Goal: Transaction & Acquisition: Download file/media

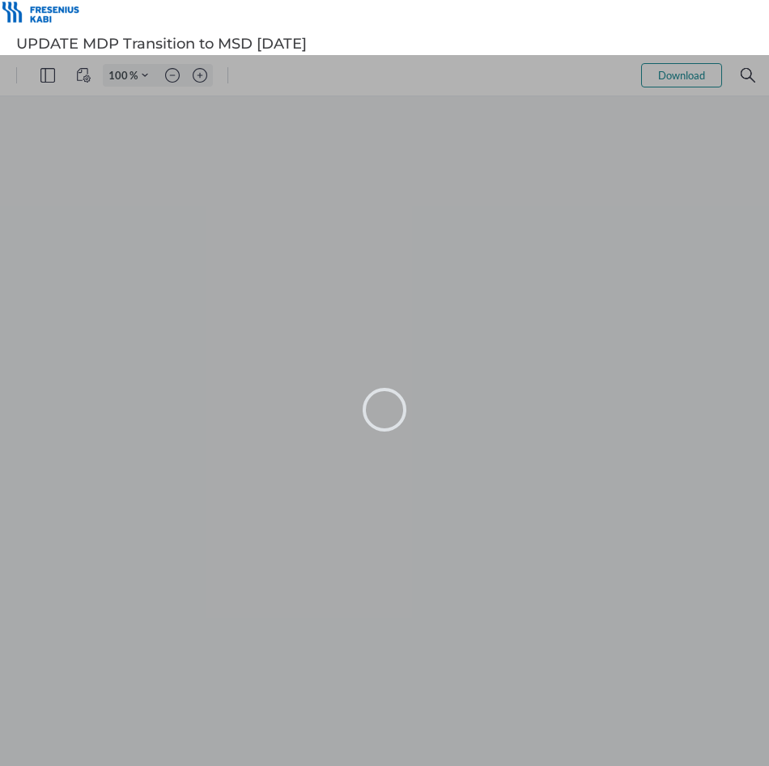
type input "104"
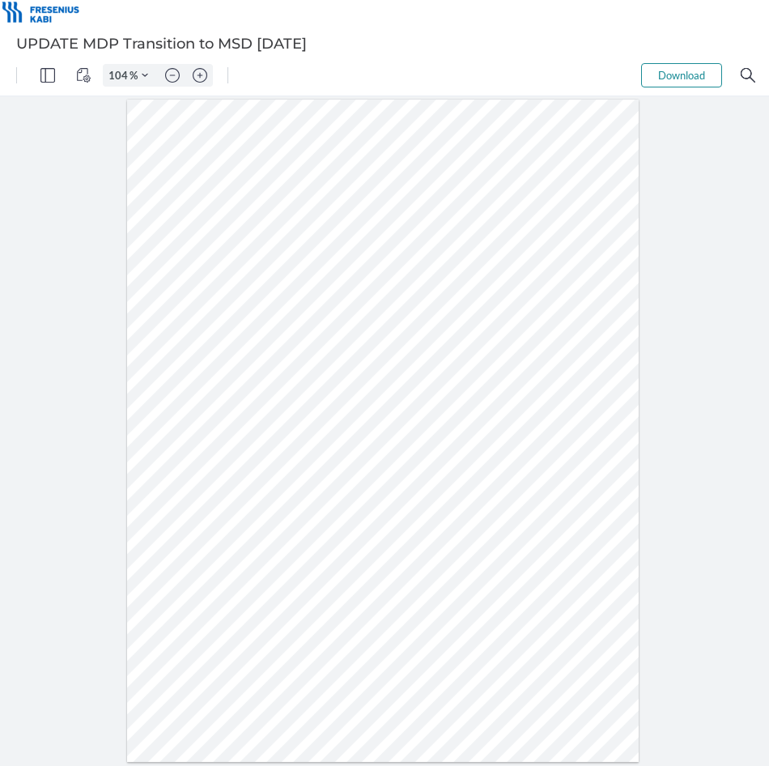
click at [652, 70] on button "Download" at bounding box center [681, 75] width 81 height 24
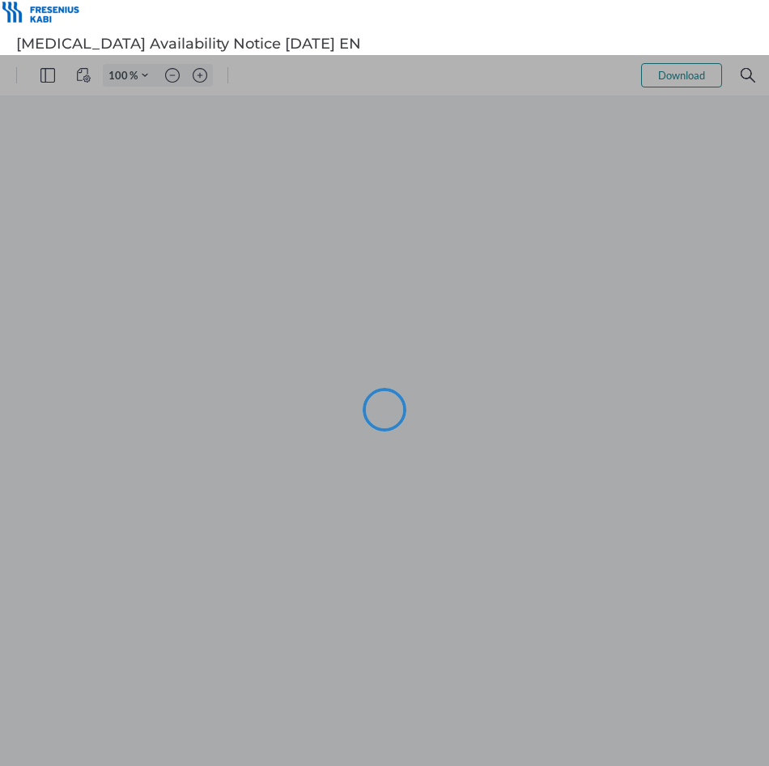
type input "104"
click at [692, 75] on div at bounding box center [384, 410] width 769 height 711
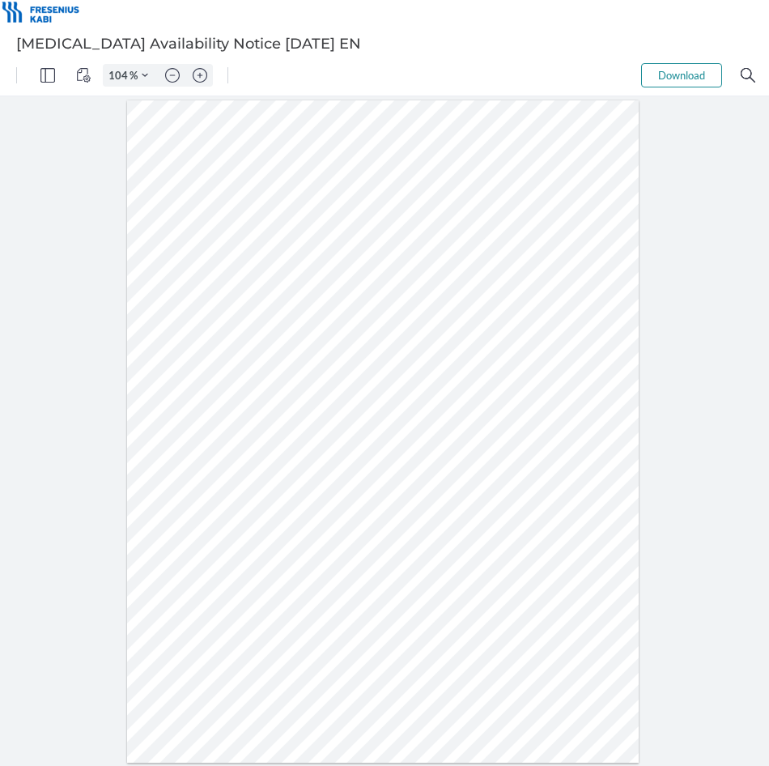
click at [671, 83] on button "Download" at bounding box center [681, 75] width 81 height 24
